Goal: Browse casually

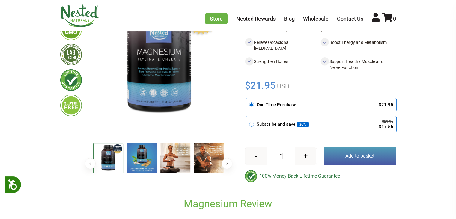
click at [228, 164] on button "Next" at bounding box center [226, 163] width 11 height 11
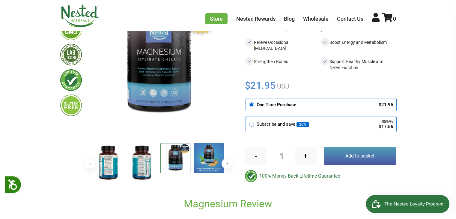
click at [228, 164] on button "Next" at bounding box center [226, 163] width 11 height 11
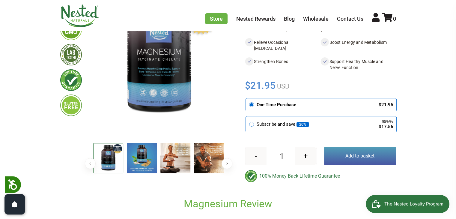
click at [91, 162] on button "Previous" at bounding box center [90, 163] width 11 height 11
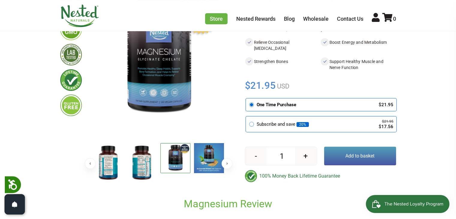
click at [93, 162] on button "Previous" at bounding box center [90, 163] width 11 height 11
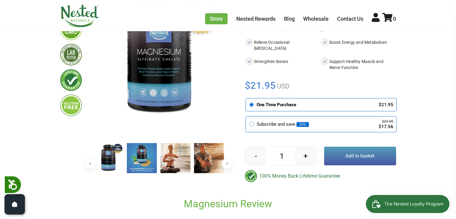
click at [93, 162] on button "Previous" at bounding box center [90, 163] width 11 height 11
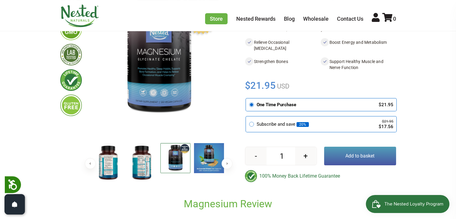
click at [199, 161] on img at bounding box center [209, 158] width 30 height 30
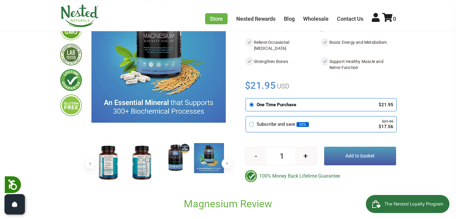
click at [89, 163] on button "Previous" at bounding box center [90, 163] width 11 height 11
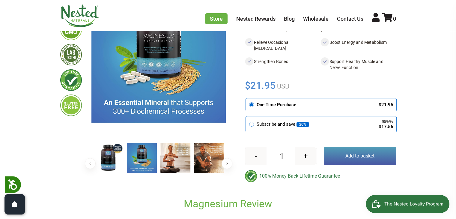
click at [89, 163] on button "Previous" at bounding box center [90, 163] width 11 height 11
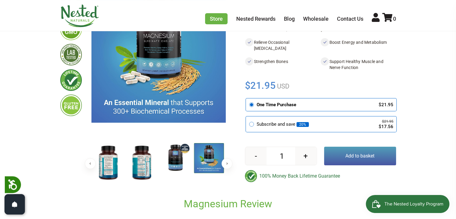
click at [89, 163] on button "Previous" at bounding box center [90, 163] width 11 height 11
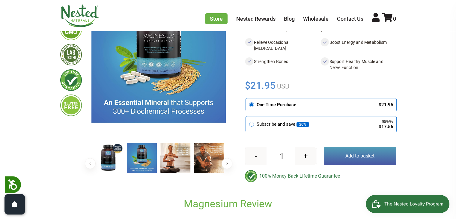
click at [89, 163] on button "Previous" at bounding box center [90, 163] width 11 height 11
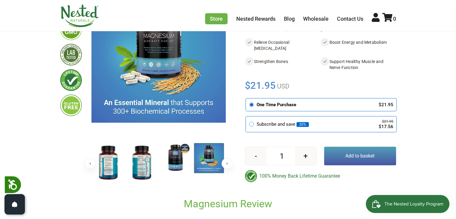
click at [89, 163] on button "Previous" at bounding box center [90, 163] width 11 height 11
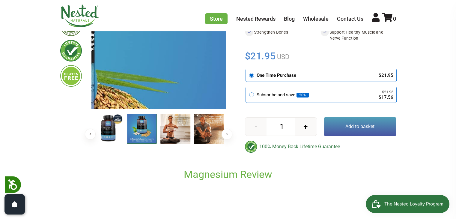
scroll to position [120, 0]
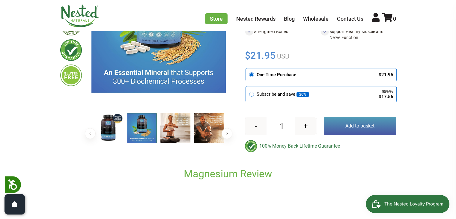
click at [224, 130] on button "Next" at bounding box center [226, 133] width 11 height 11
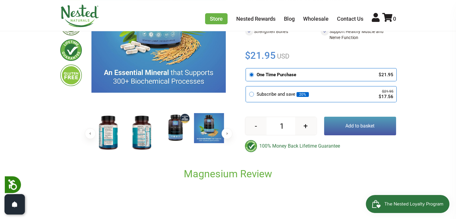
click at [224, 130] on button "Next" at bounding box center [226, 133] width 11 height 11
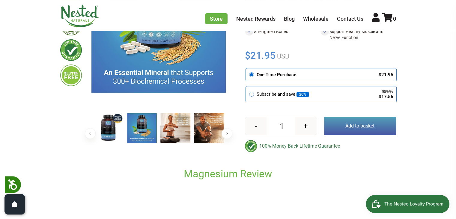
click at [224, 130] on button "Next" at bounding box center [226, 133] width 11 height 11
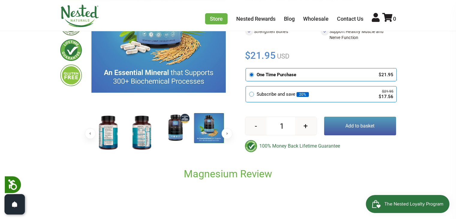
click at [224, 130] on button "Next" at bounding box center [226, 133] width 11 height 11
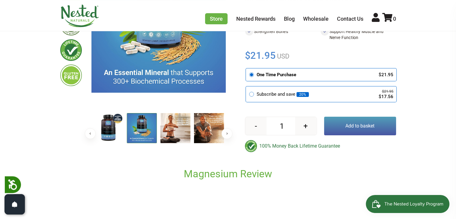
click at [224, 130] on button "Next" at bounding box center [226, 133] width 11 height 11
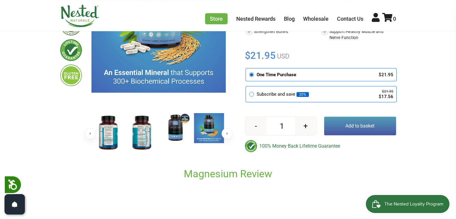
click at [224, 130] on button "Next" at bounding box center [226, 133] width 11 height 11
